Goal: Task Accomplishment & Management: Use online tool/utility

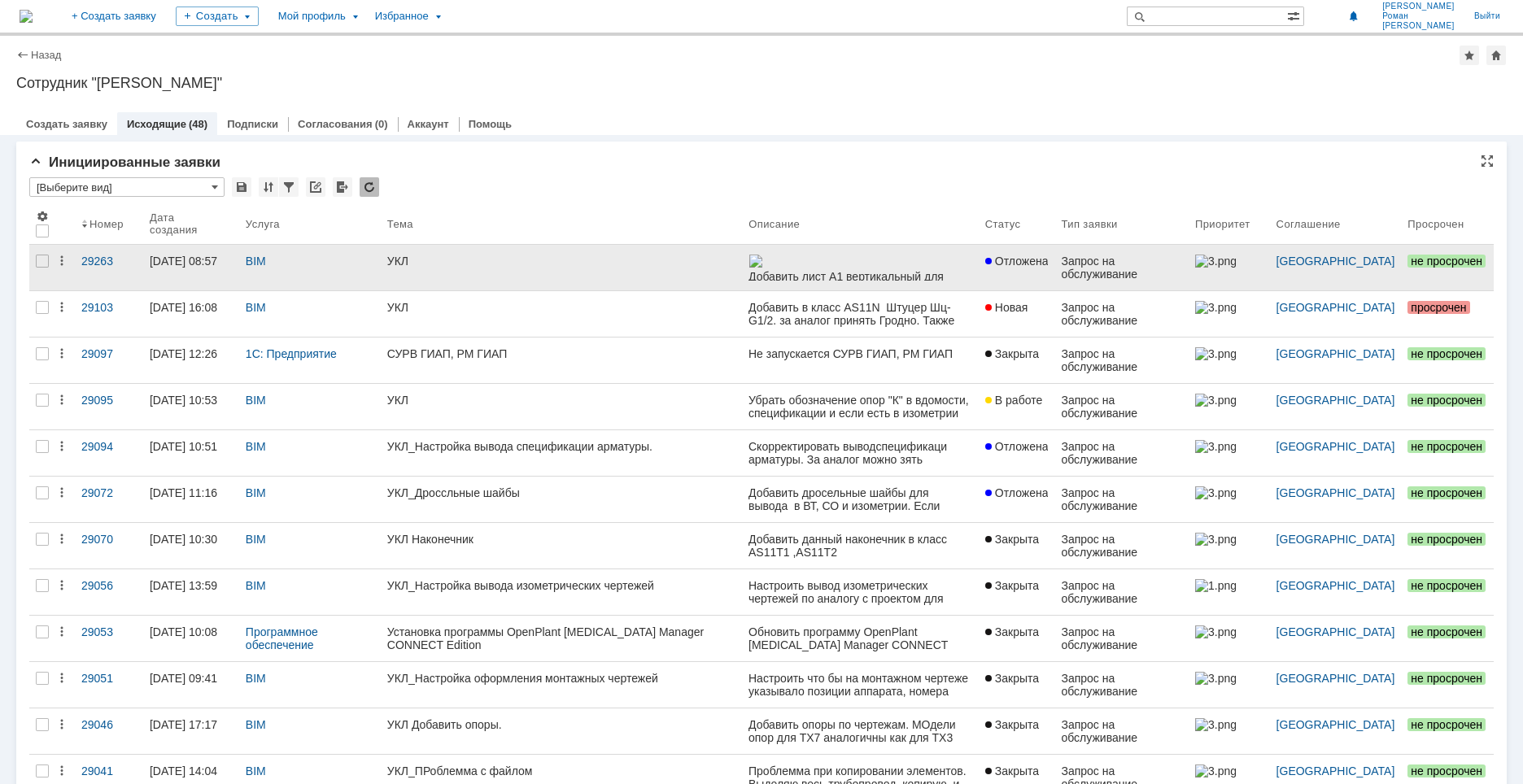
click at [763, 267] on img at bounding box center [755, 260] width 15 height 13
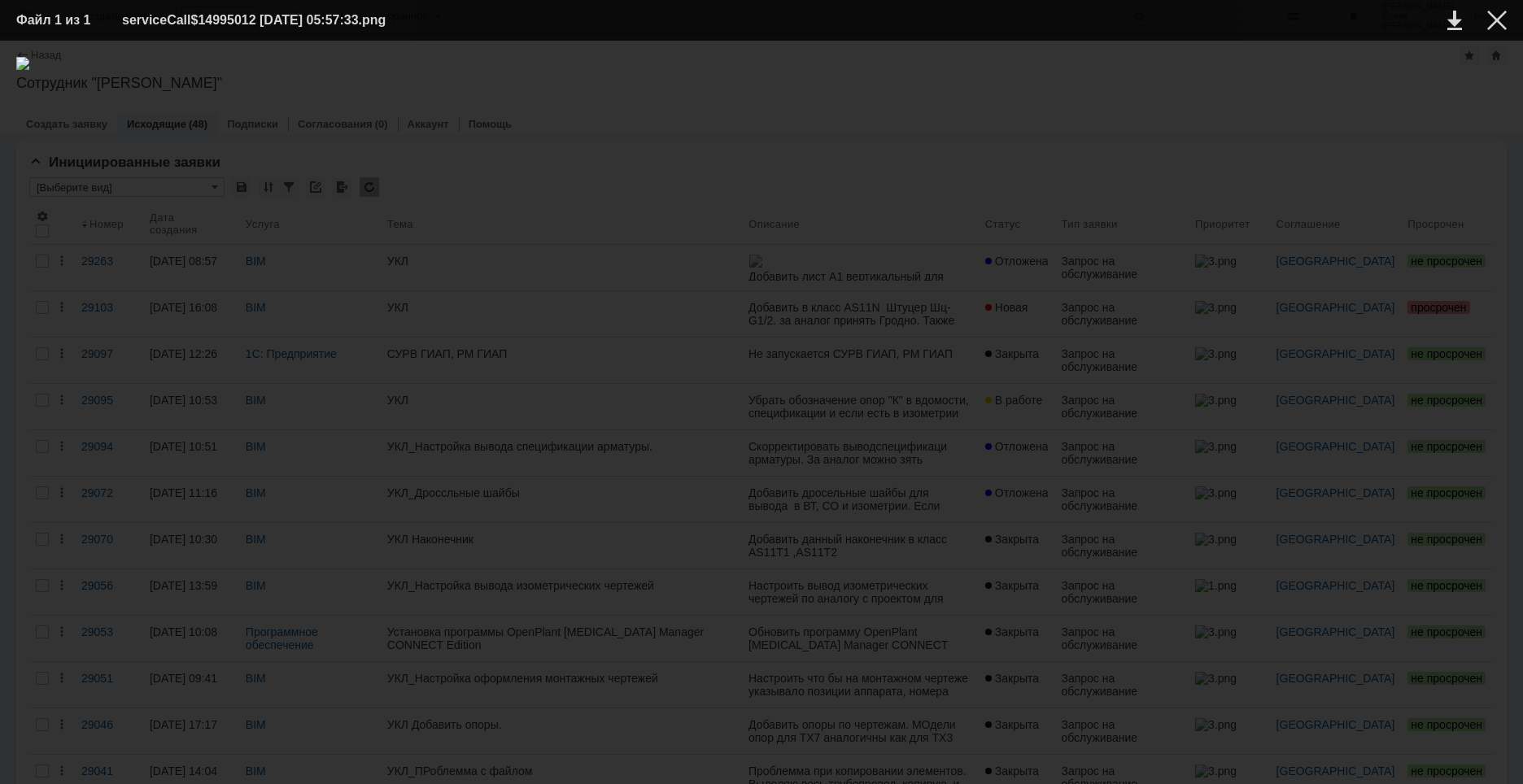
click at [1054, 408] on div at bounding box center [762, 412] width 1491 height 711
click at [1093, 253] on div at bounding box center [762, 412] width 1491 height 711
click at [1501, 19] on div at bounding box center [1497, 20] width 19 height 19
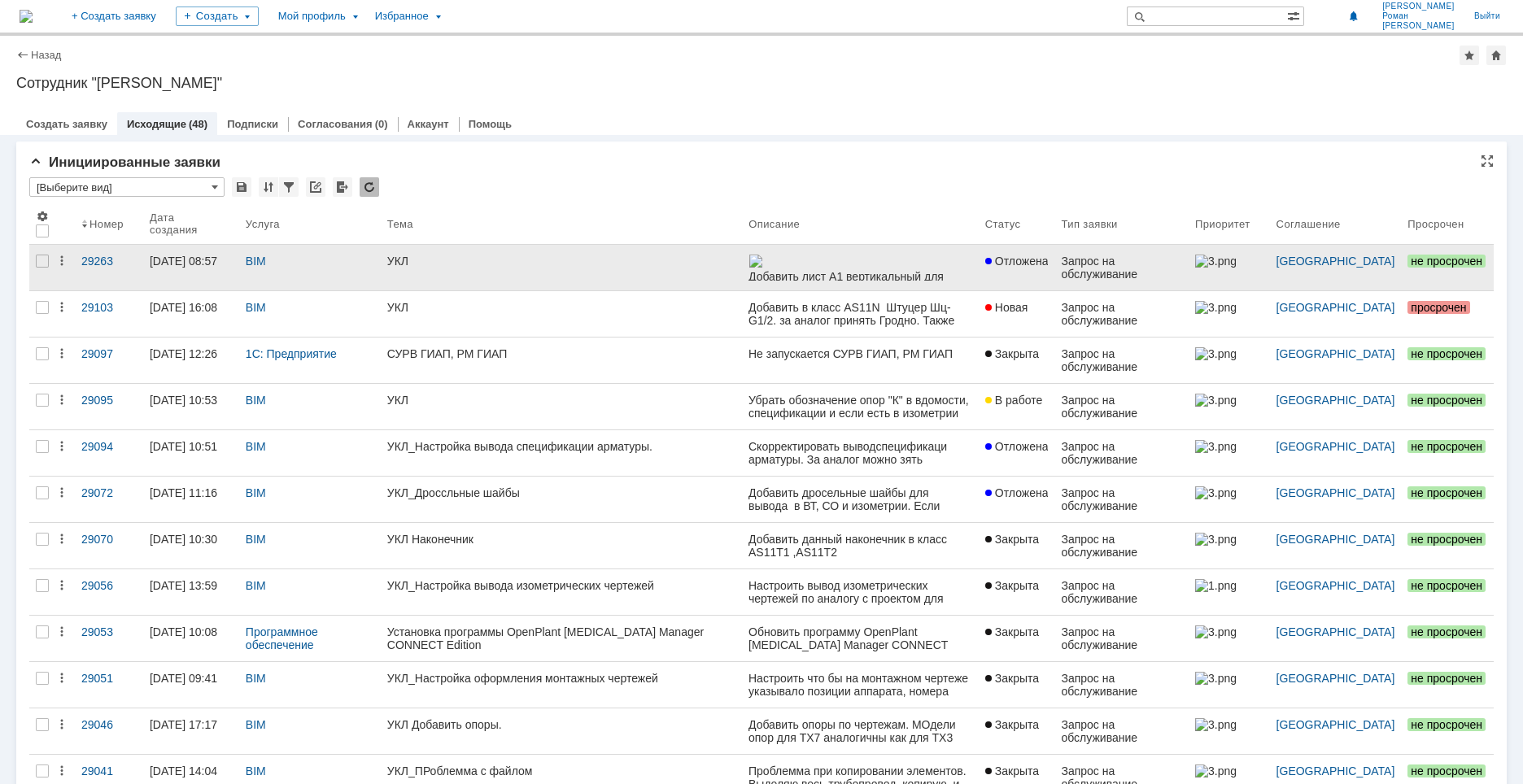
click at [364, 258] on div "BIM" at bounding box center [309, 260] width 129 height 13
click at [428, 267] on div "УКЛ" at bounding box center [561, 260] width 348 height 13
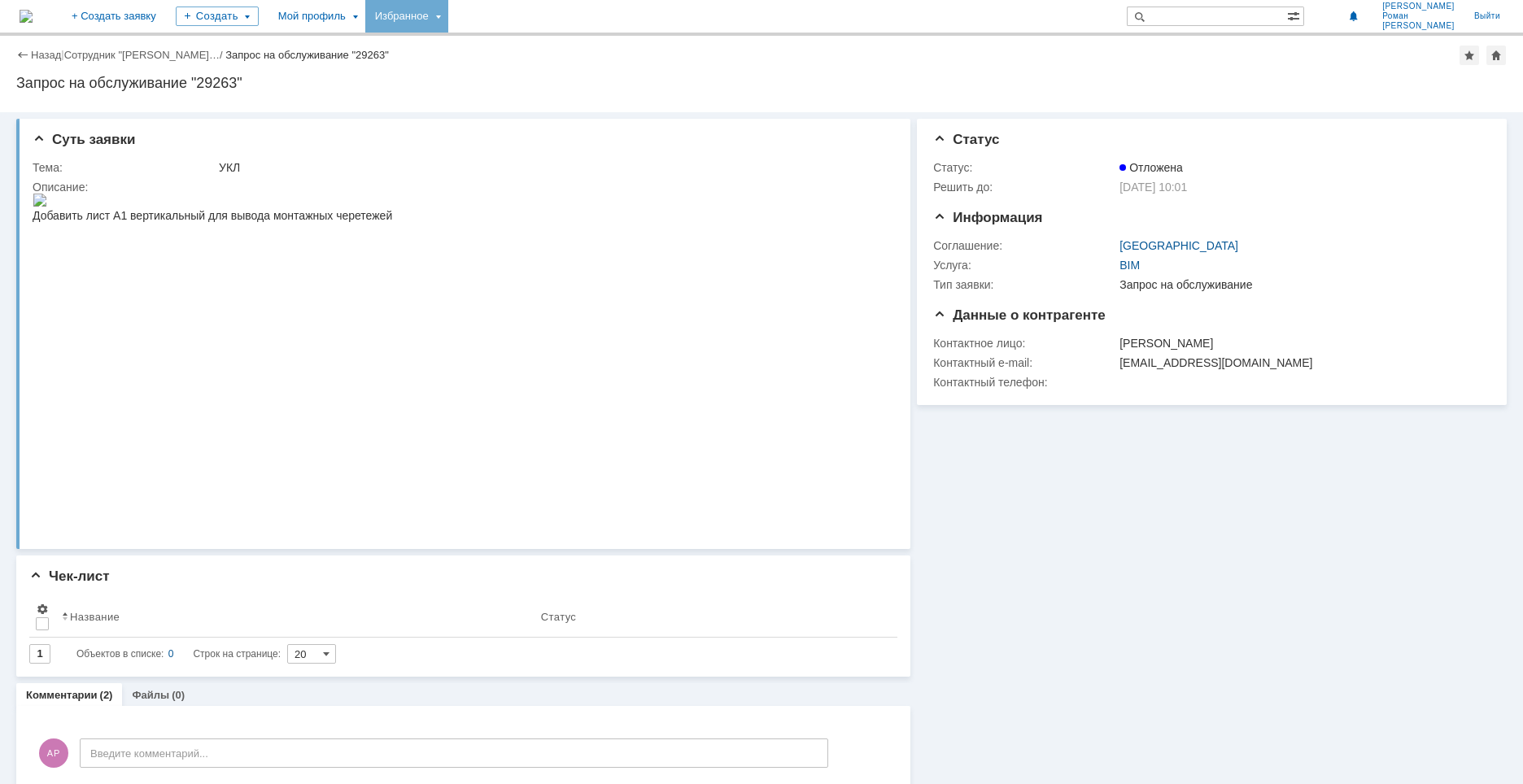
click at [449, 18] on div "Избранное" at bounding box center [407, 16] width 83 height 32
click at [365, 18] on div "Мой профиль" at bounding box center [316, 16] width 97 height 32
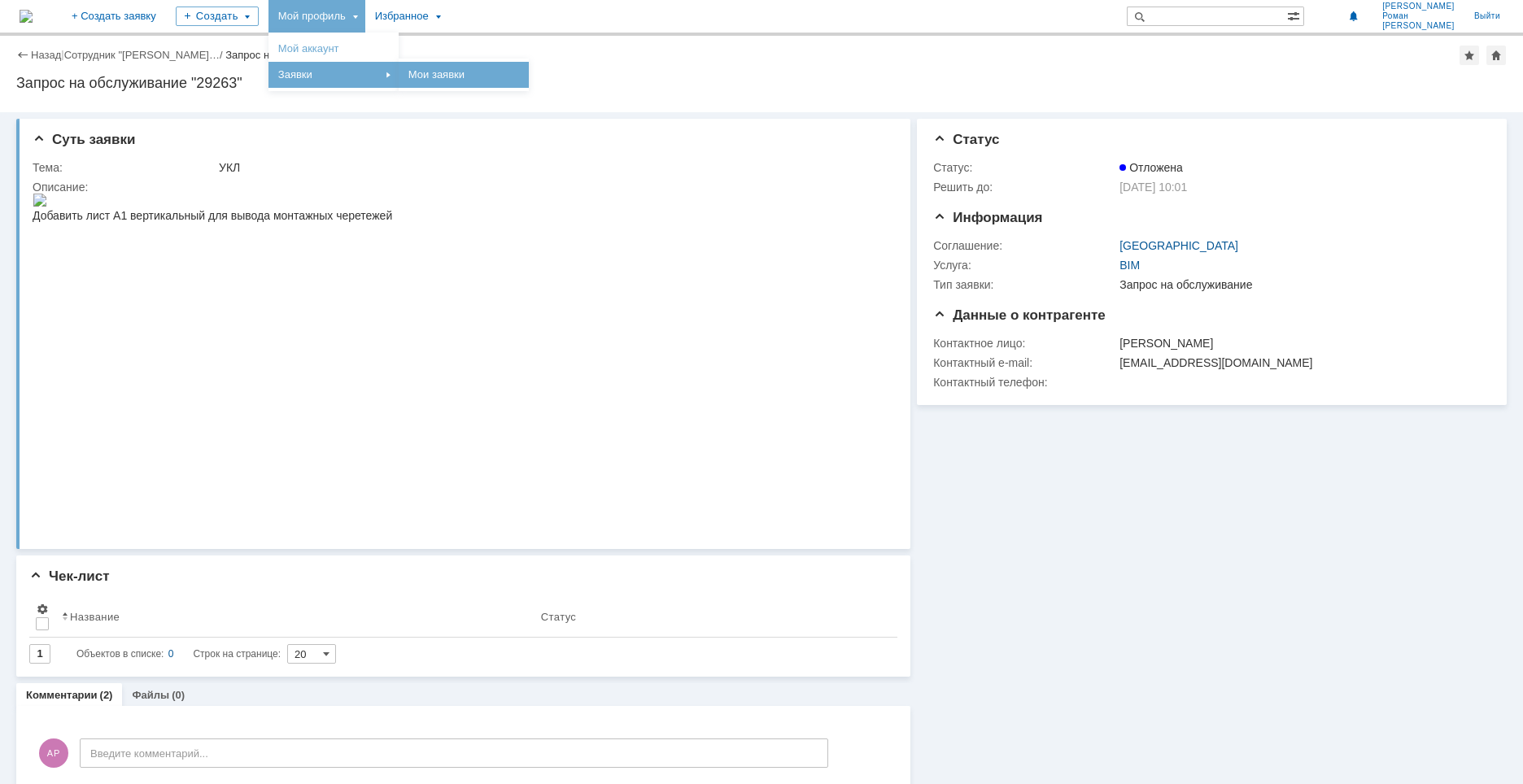
click at [498, 68] on link "Мои заявки" at bounding box center [463, 74] width 123 height 19
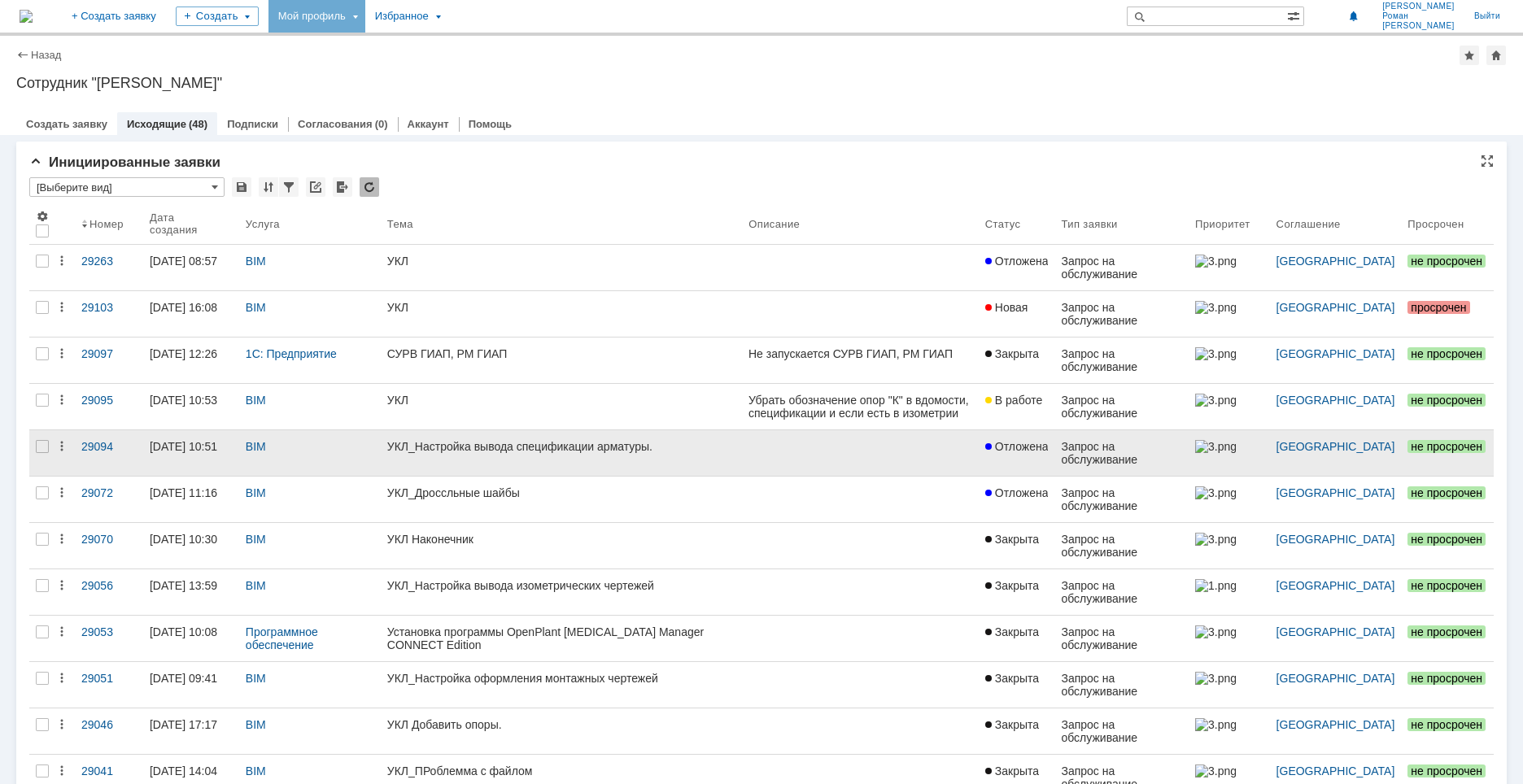
click at [579, 459] on link "УКЛ_Настройка вывода спецификации арматуры." at bounding box center [561, 453] width 361 height 45
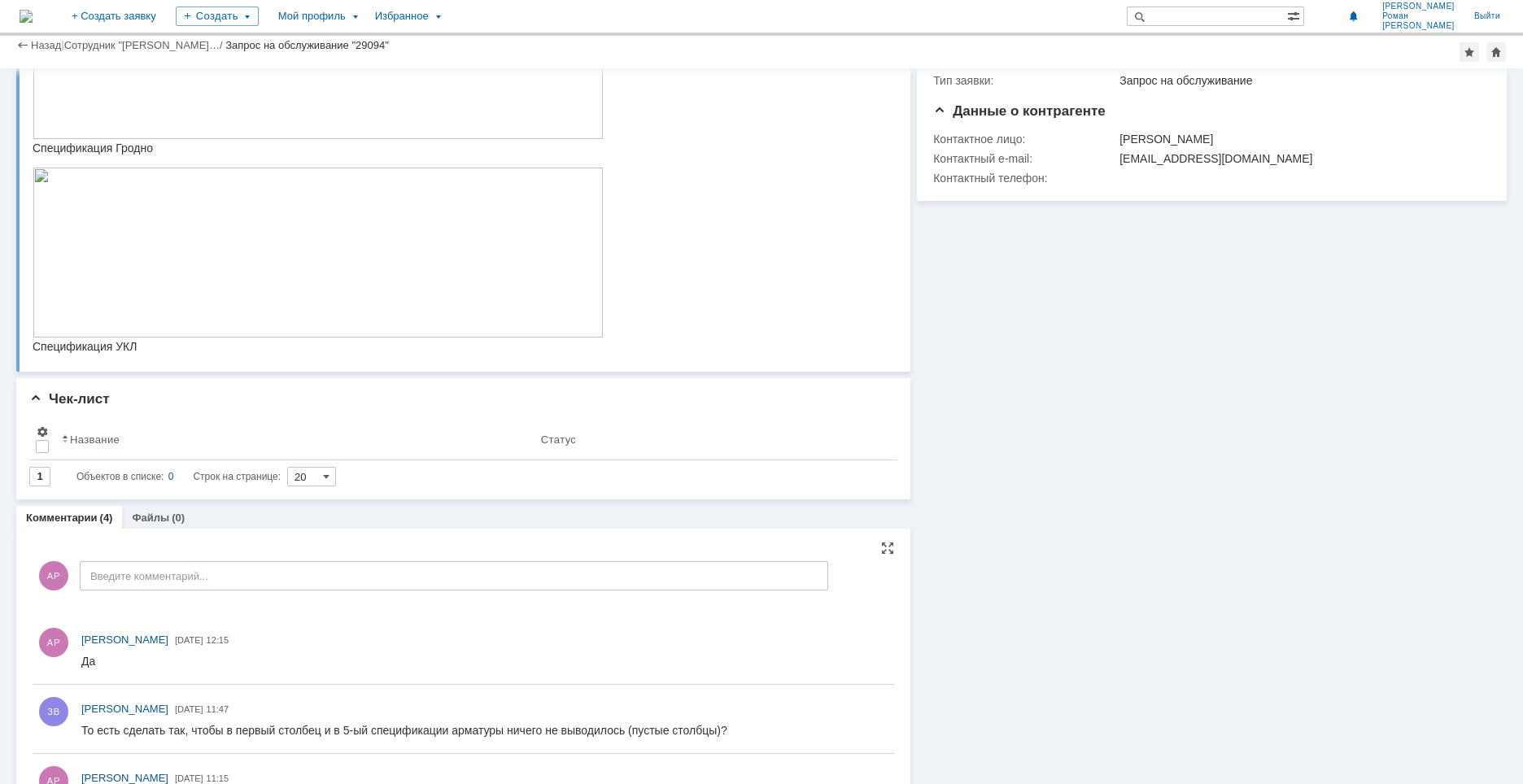
scroll to position [44, 0]
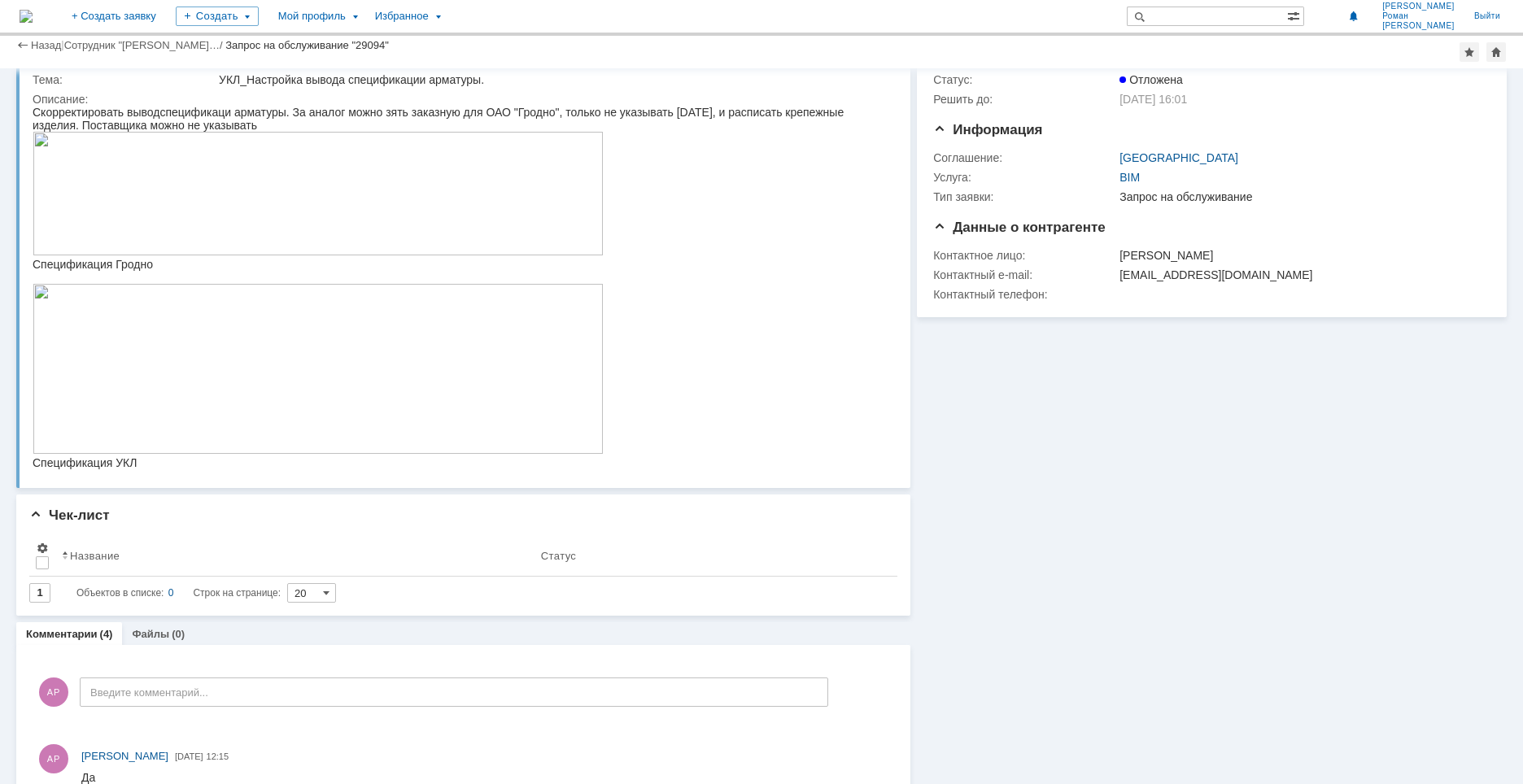
click at [133, 324] on img at bounding box center [317, 369] width 571 height 170
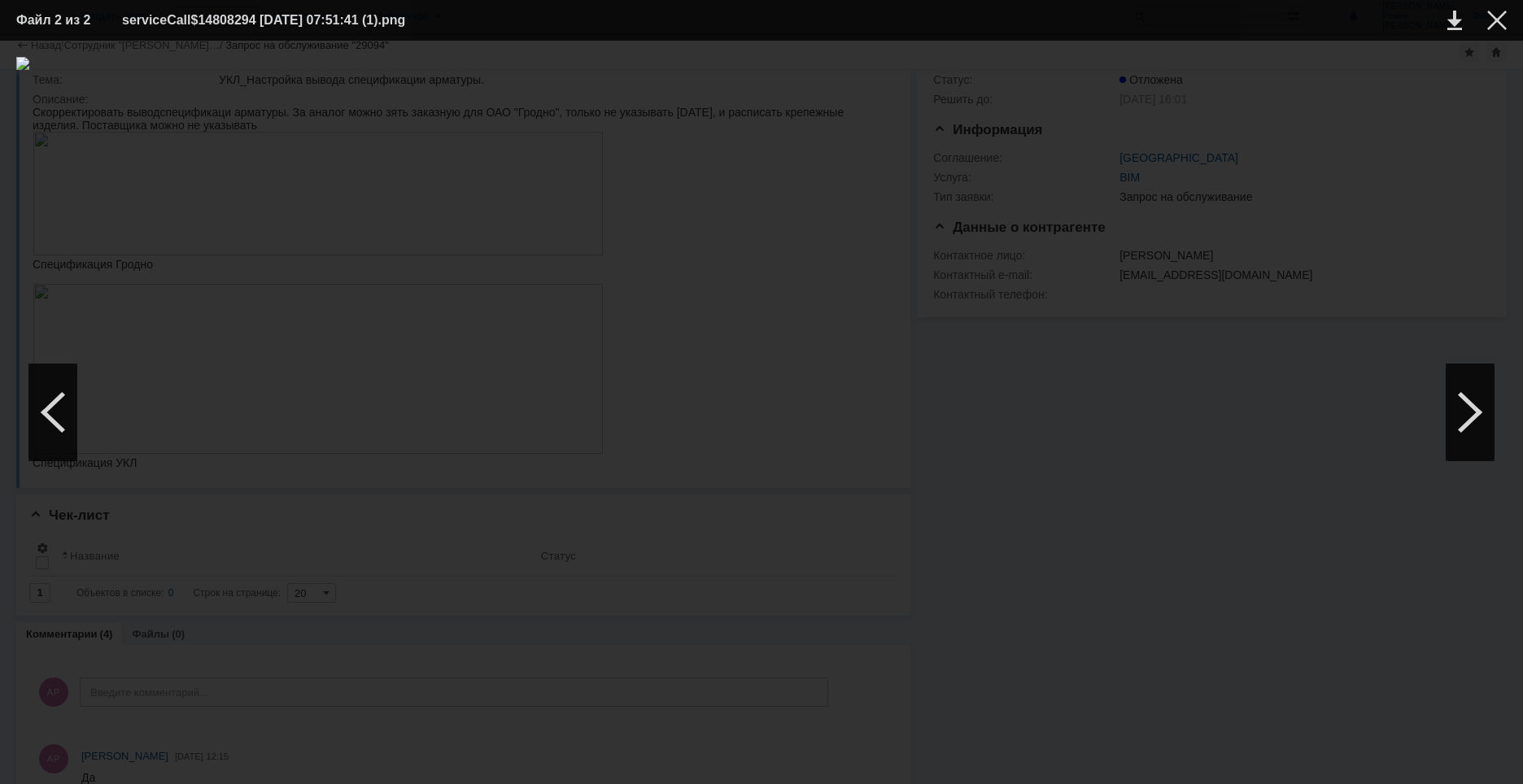
click at [368, 617] on div at bounding box center [762, 412] width 1491 height 711
click at [360, 680] on div at bounding box center [762, 412] width 1491 height 711
click at [856, 145] on div at bounding box center [762, 412] width 1491 height 711
click at [11, 574] on div "ИНФОРМАЦИЯ О ФАЙЛЕ" at bounding box center [762, 413] width 1523 height 744
click at [609, 605] on div at bounding box center [762, 412] width 1491 height 711
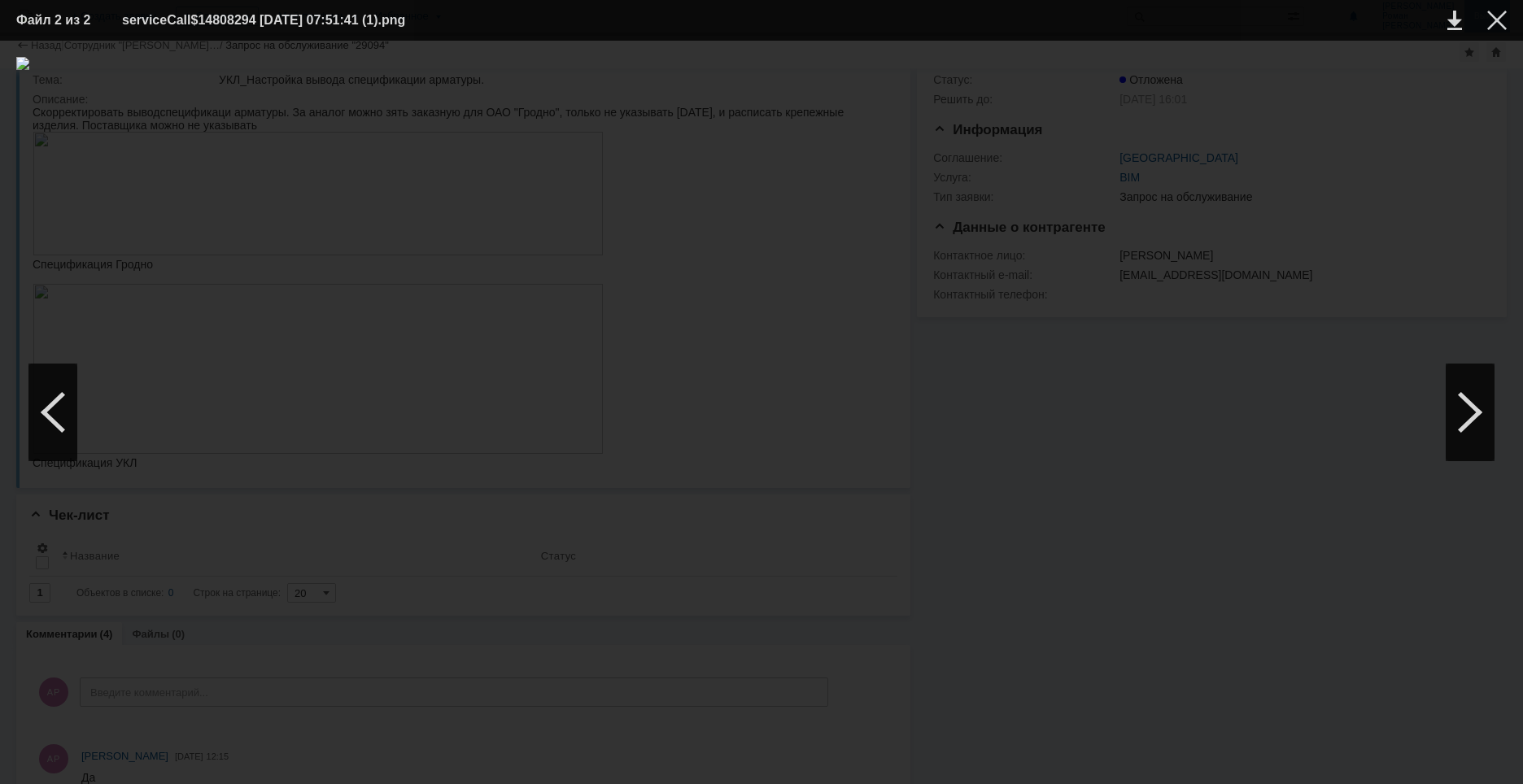
click at [1496, 18] on div at bounding box center [1497, 20] width 19 height 19
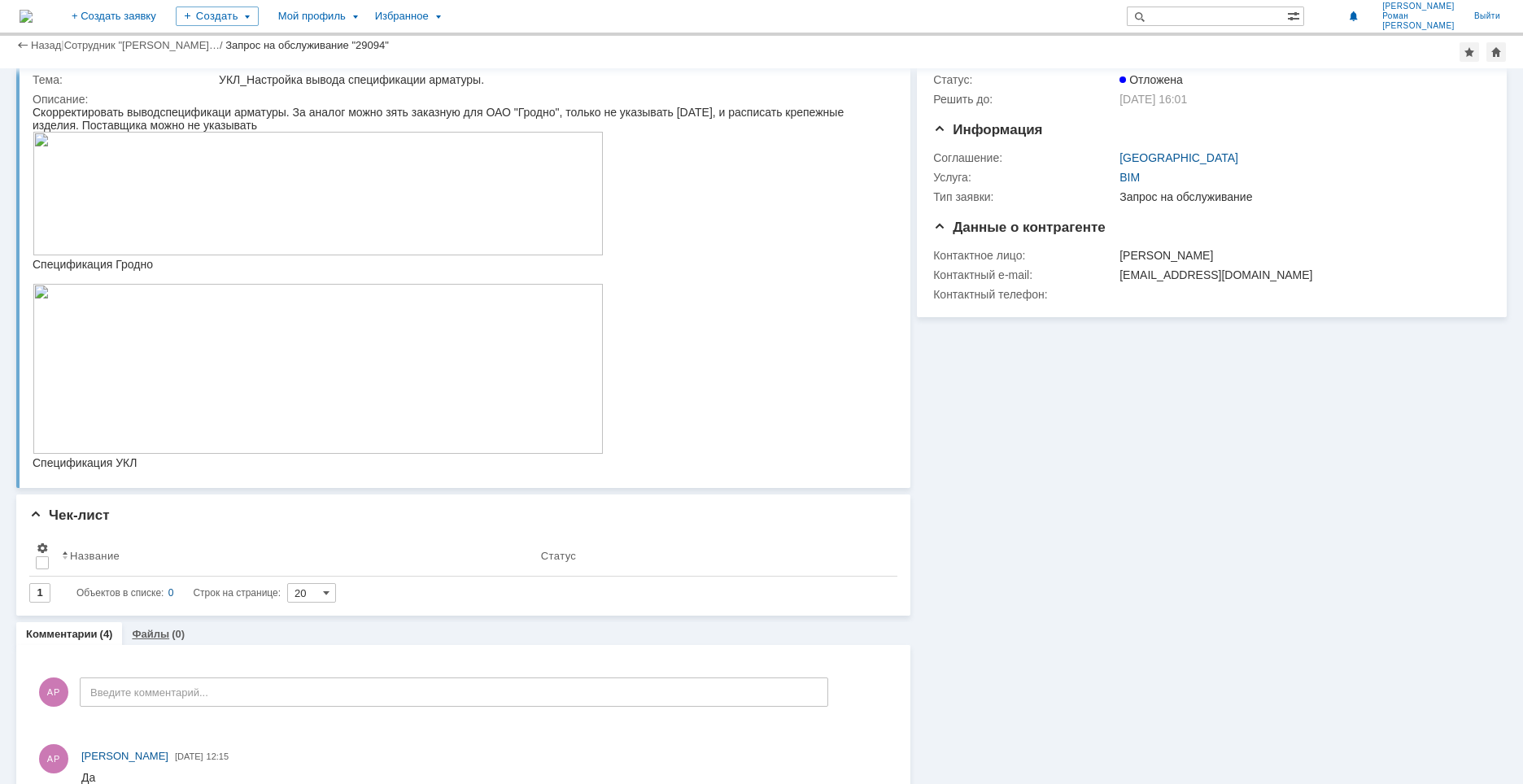
click at [156, 633] on link "Файлы" at bounding box center [150, 635] width 38 height 12
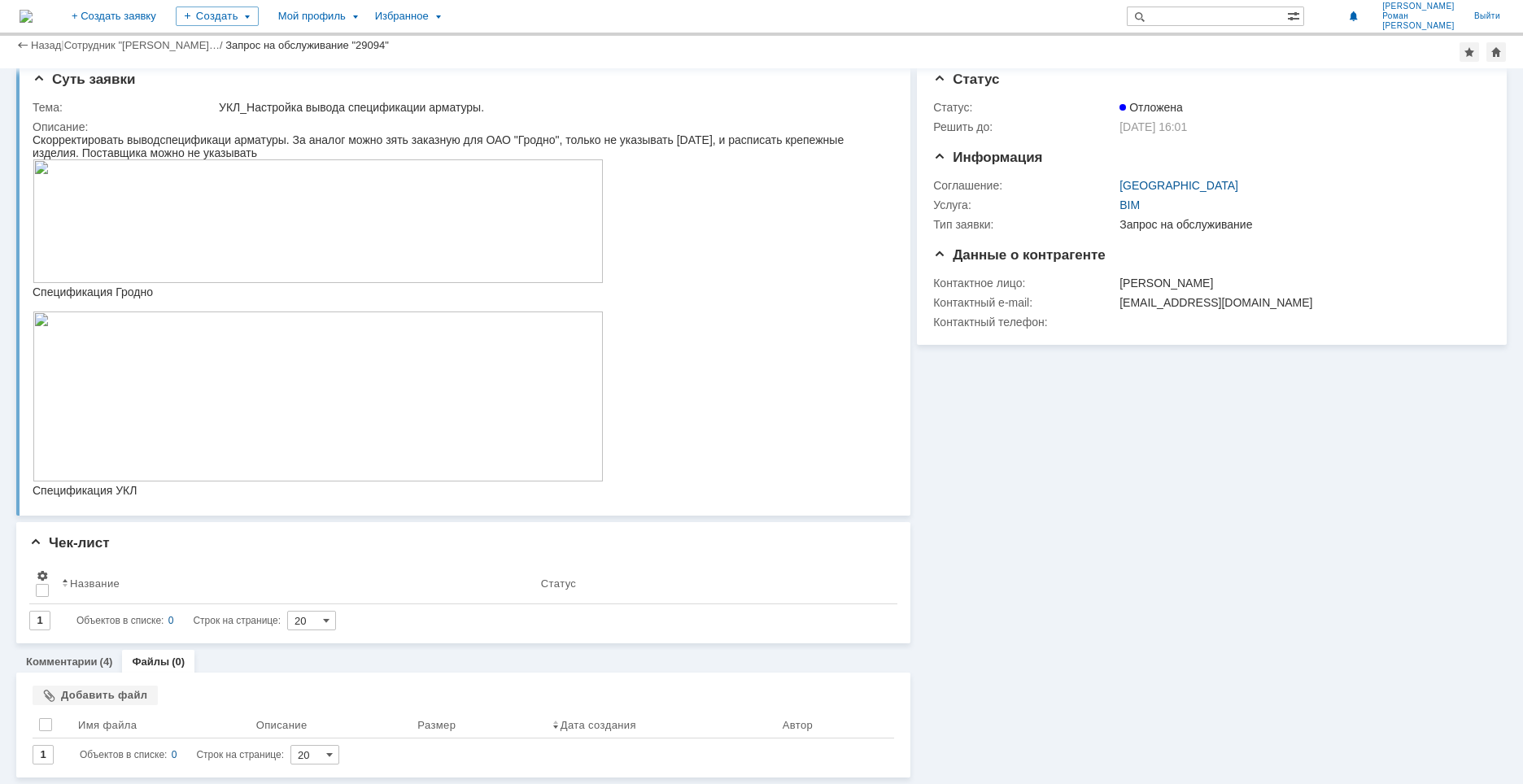
scroll to position [17, 0]
click at [118, 698] on div "Добавить файл" at bounding box center [94, 696] width 125 height 19
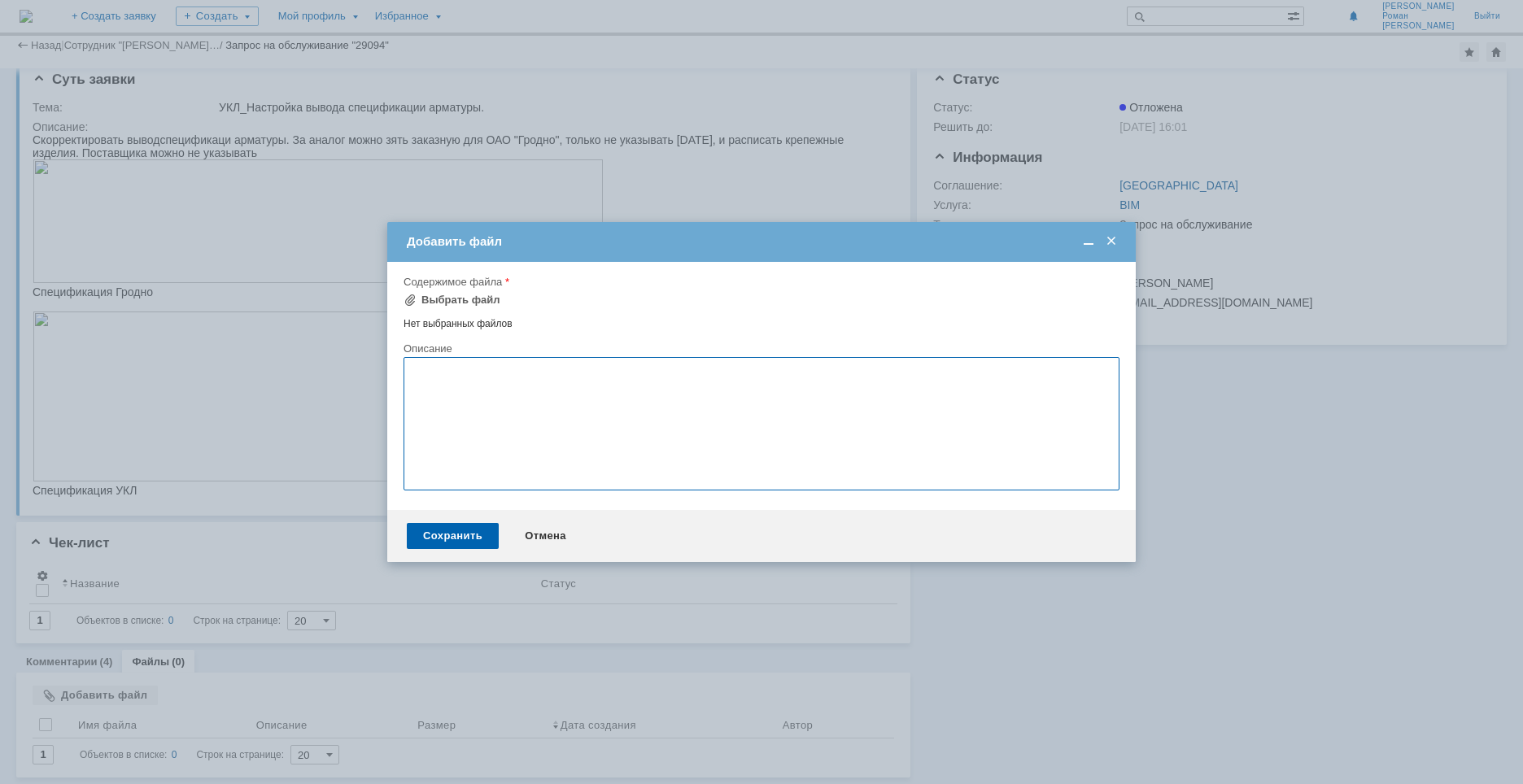
click at [574, 388] on textarea at bounding box center [762, 424] width 716 height 134
click at [517, 389] on textarea at bounding box center [762, 425] width 716 height 134
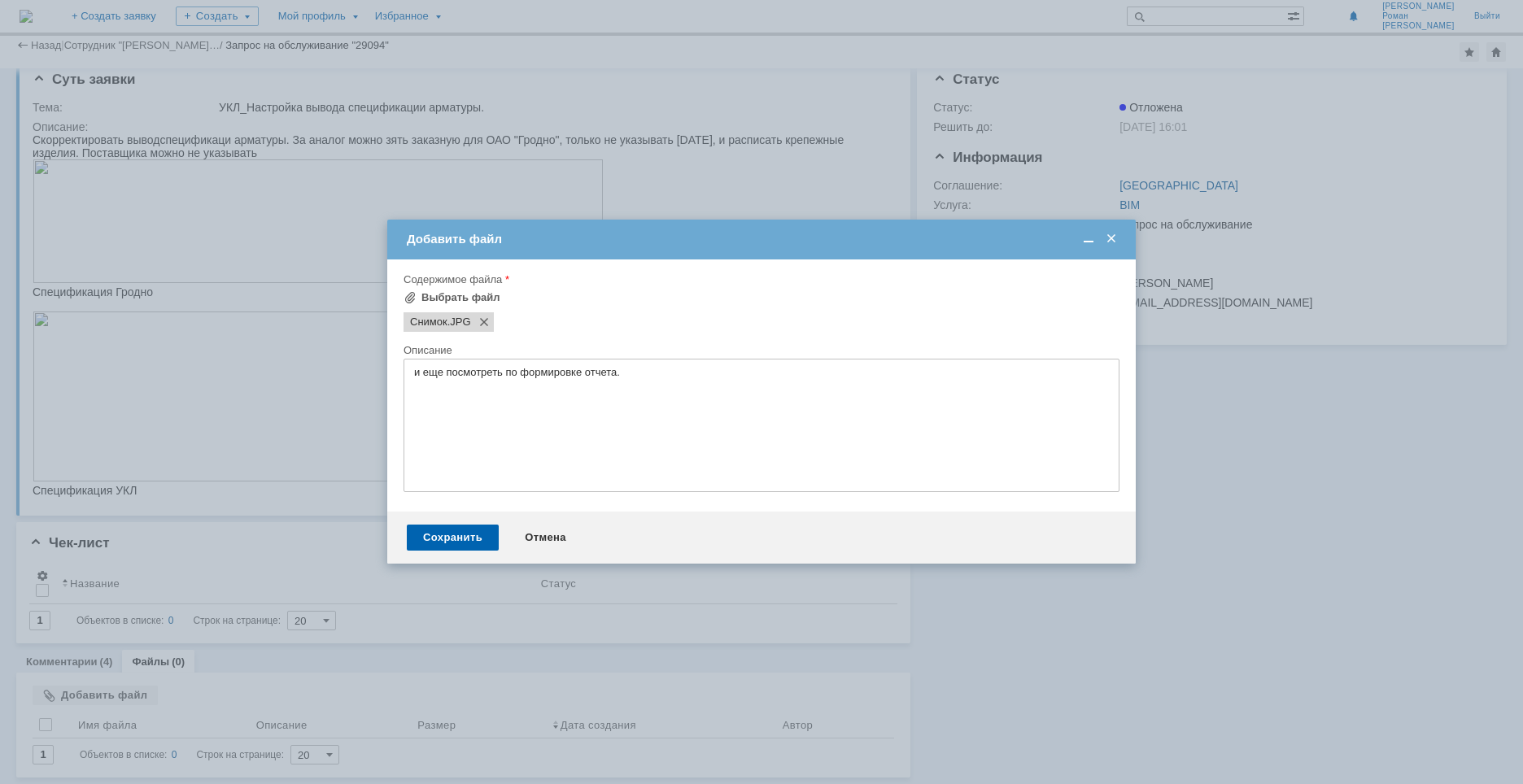
click at [640, 393] on textarea "и еще посмотреть по формировке отчета." at bounding box center [762, 425] width 716 height 134
type textarea "и еще посмотреть по формировке отчета. Спецификация выпущенную приложил"
click at [464, 537] on div "Сохранить" at bounding box center [452, 538] width 92 height 26
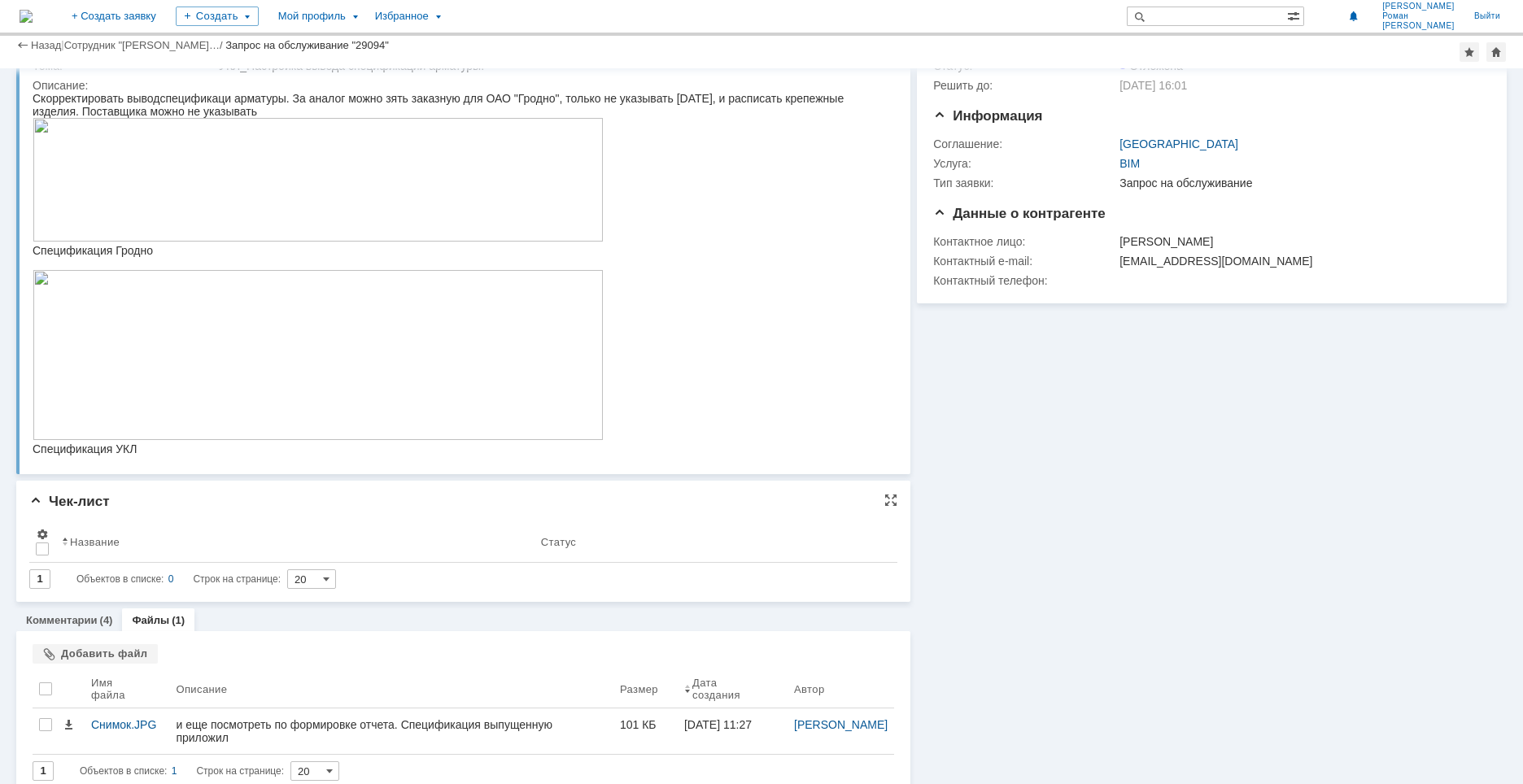
scroll to position [75, 0]
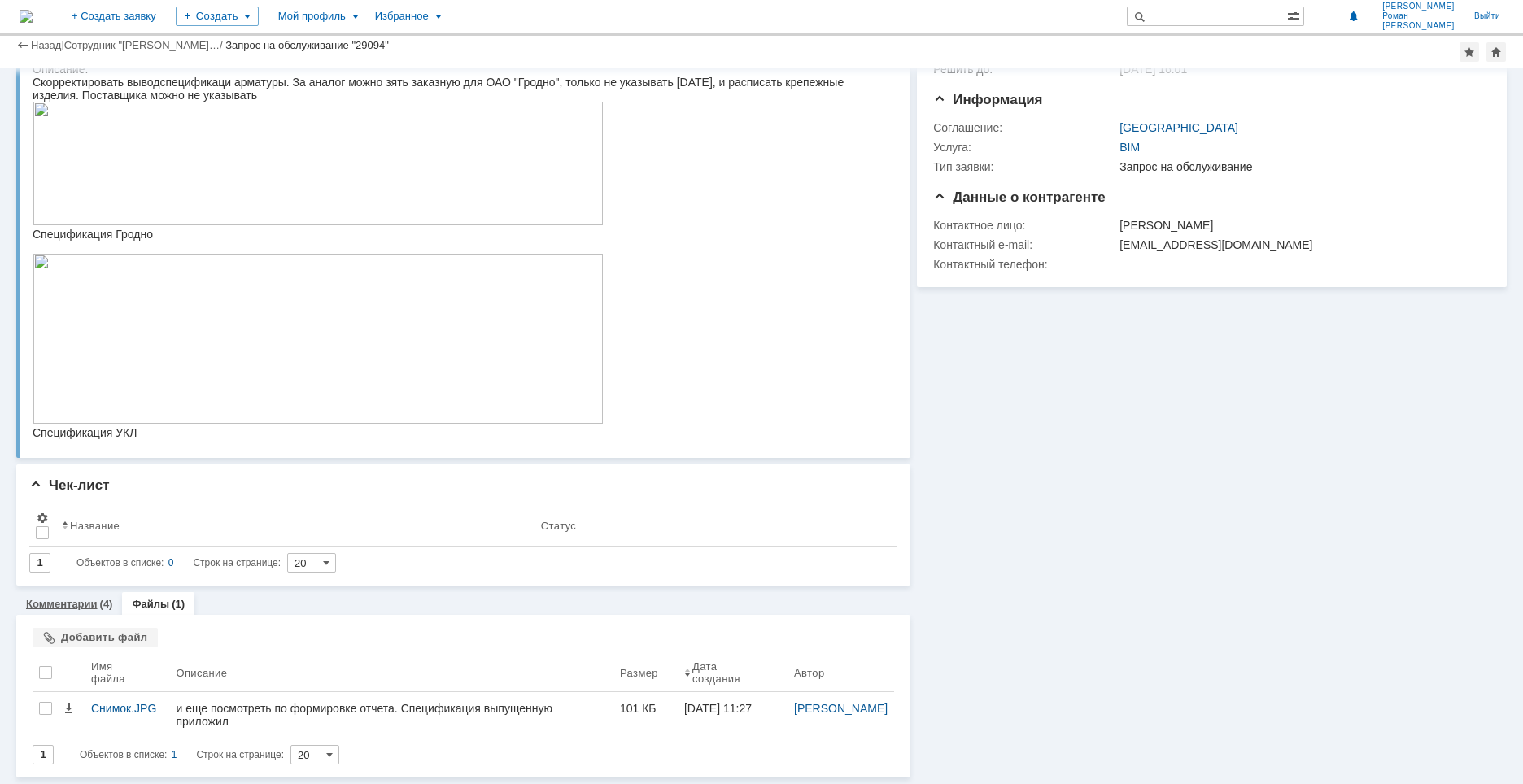
click at [59, 604] on link "Комментарии" at bounding box center [62, 604] width 72 height 12
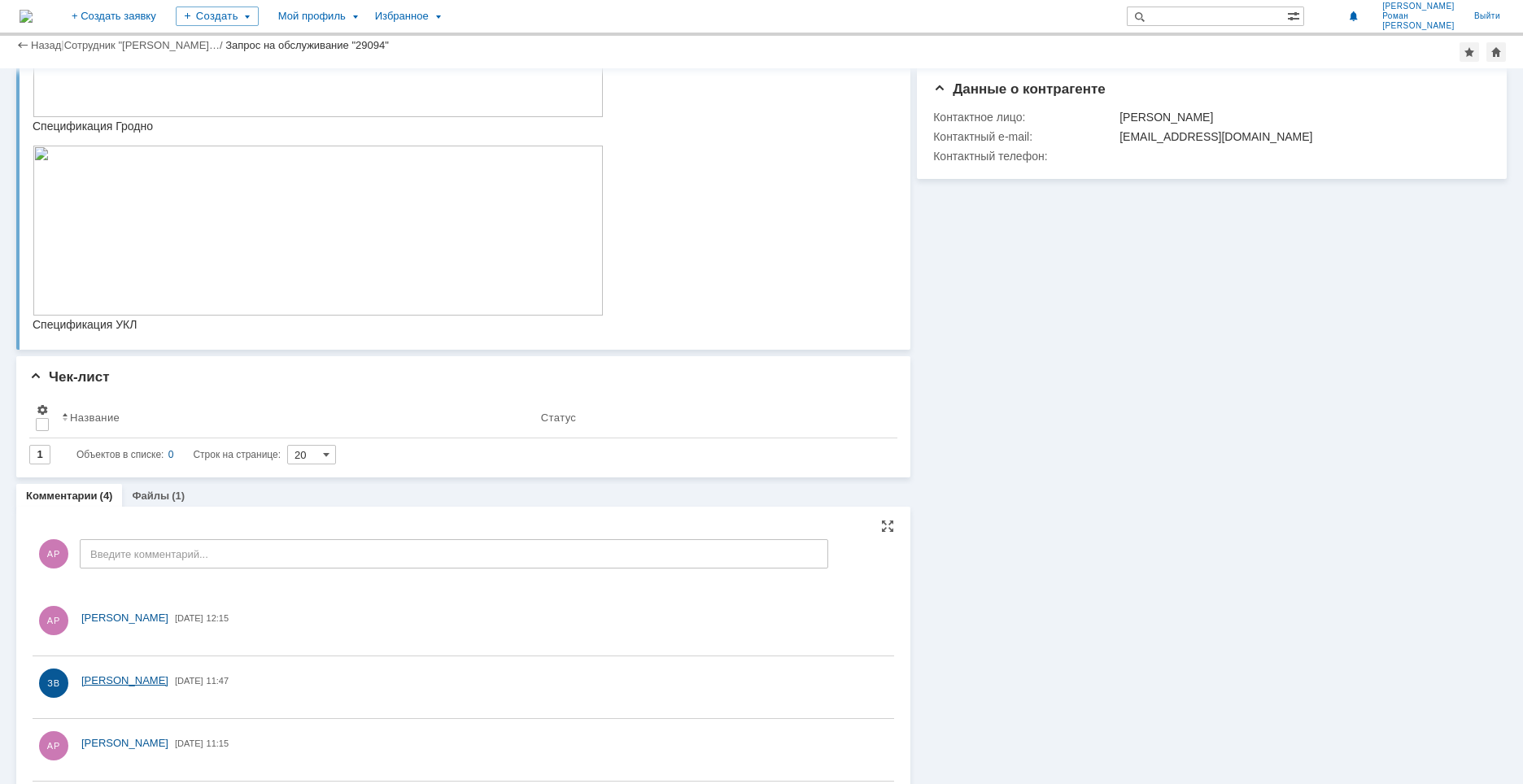
scroll to position [262, 0]
